Goal: Task Accomplishment & Management: Use online tool/utility

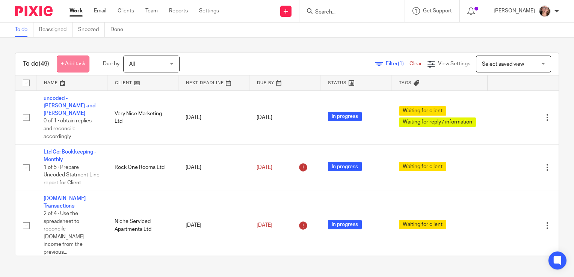
click at [65, 61] on link "+ Add task" at bounding box center [73, 64] width 33 height 17
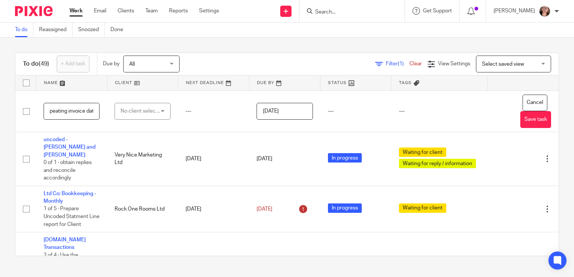
scroll to position [0, 57]
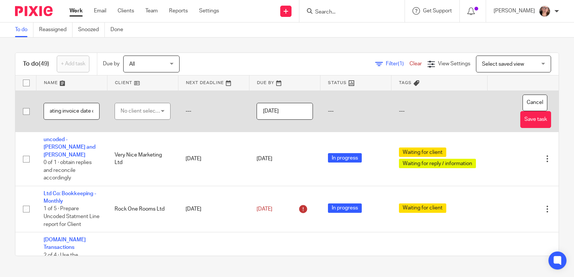
type input "maughan - repeating invoice date change"
click at [130, 112] on div "No client selected" at bounding box center [141, 111] width 40 height 16
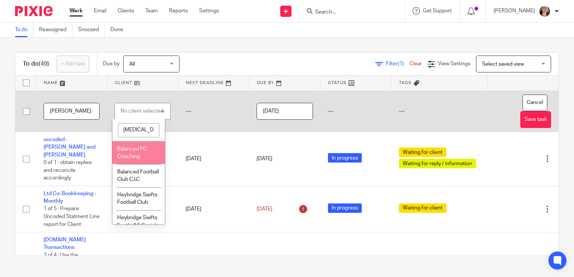
type input "bal"
click at [125, 151] on li "Balanced FC Coaching" at bounding box center [138, 152] width 53 height 23
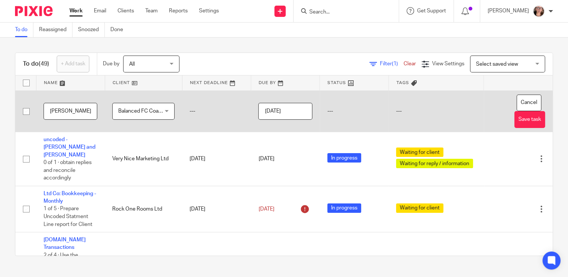
click at [280, 113] on input "2025-08-20" at bounding box center [285, 111] width 54 height 17
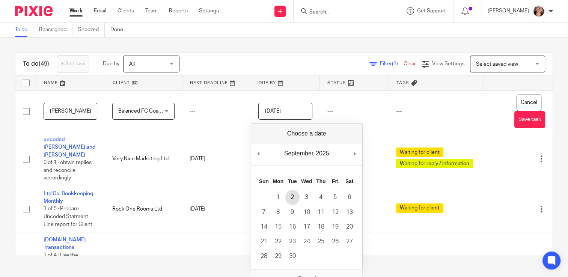
type input "2025-09-02"
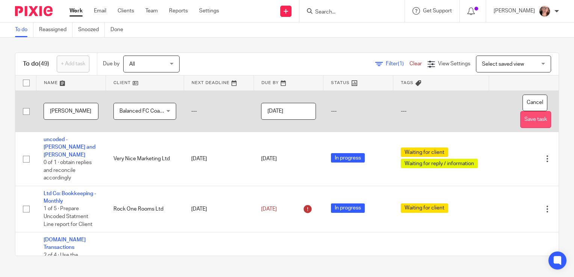
click at [520, 119] on button "Save task" at bounding box center [535, 119] width 31 height 17
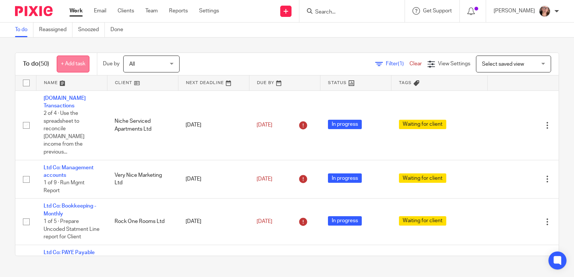
click at [71, 63] on link "+ Add task" at bounding box center [73, 64] width 33 height 17
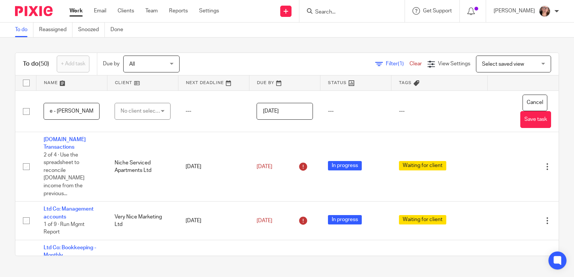
scroll to position [0, 78]
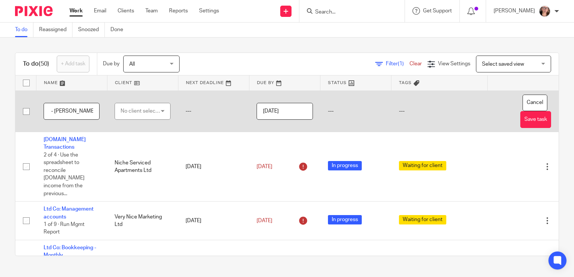
type input "change date on repeating invoice - candice bachra"
click at [134, 107] on div "No client selected" at bounding box center [141, 111] width 40 height 16
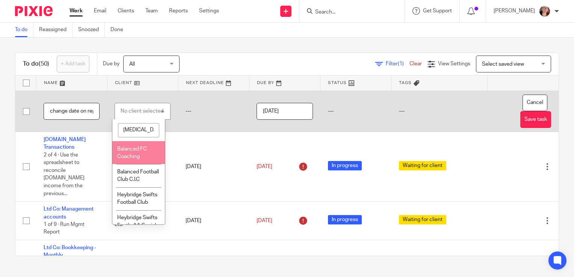
type input "bal"
click at [129, 145] on li "Balanced FC Coaching" at bounding box center [138, 152] width 53 height 23
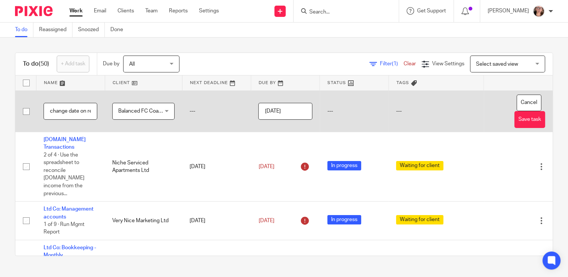
click at [302, 109] on input "2025-08-20" at bounding box center [285, 111] width 54 height 17
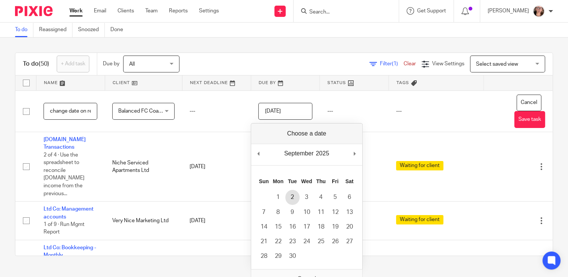
type input "2025-09-02"
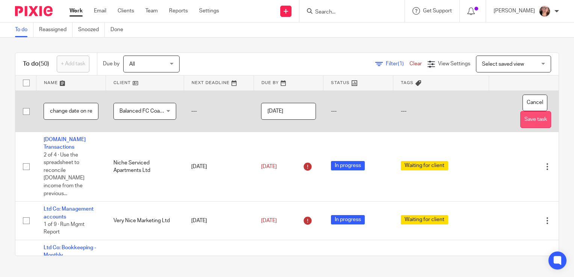
click at [520, 127] on button "Save task" at bounding box center [535, 119] width 31 height 17
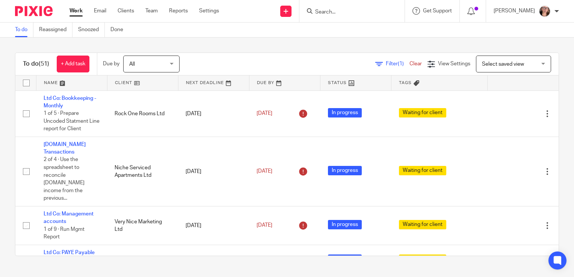
drag, startPoint x: 114, startPoint y: 190, endPoint x: 75, endPoint y: -28, distance: 220.9
click at [75, 0] on html "Work Email Clients Team Reports Settings Work Email Clients Team Reports Settin…" at bounding box center [287, 138] width 574 height 277
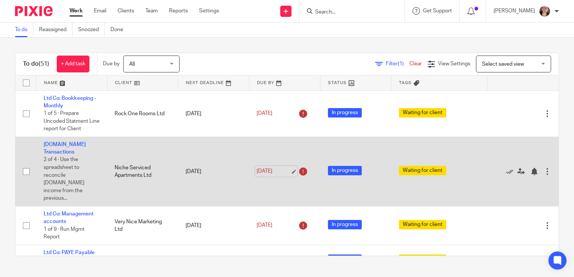
click at [278, 169] on link "[DATE]" at bounding box center [273, 171] width 34 height 8
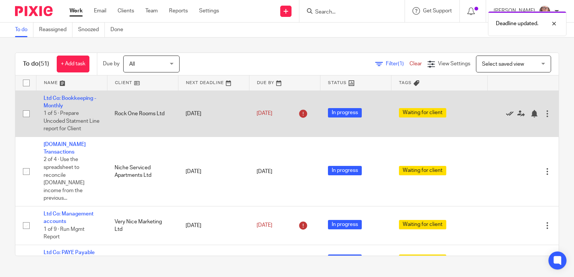
click at [506, 112] on icon at bounding box center [510, 114] width 8 height 8
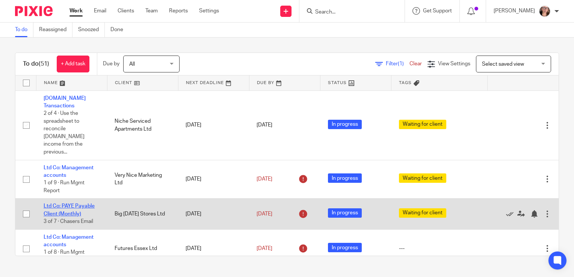
click at [86, 204] on link "Ltd Co: PAYE Payable Client (Monthly)" at bounding box center [69, 210] width 51 height 13
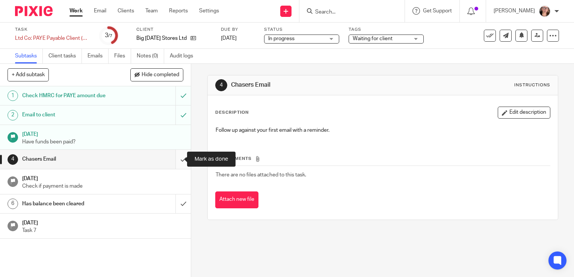
click at [173, 151] on input "submit" at bounding box center [95, 159] width 191 height 19
